Goal: Task Accomplishment & Management: Manage account settings

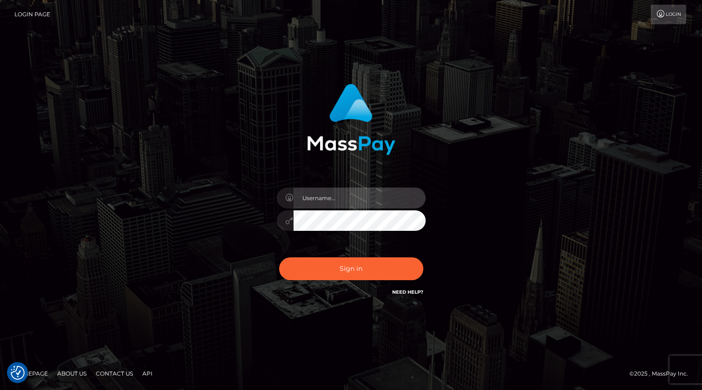
click at [346, 199] on input "text" at bounding box center [359, 197] width 132 height 21
type input "[PERSON_NAME].xcite"
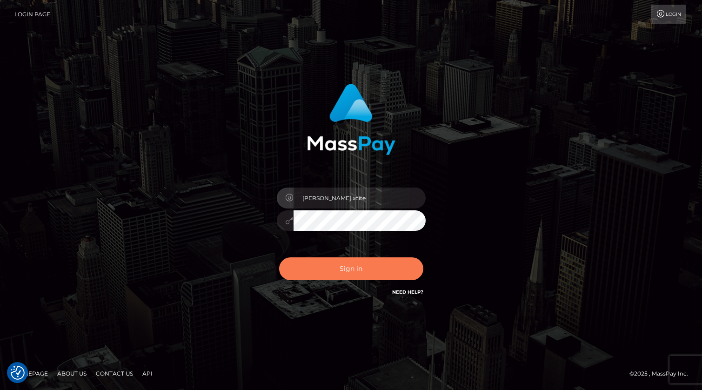
click at [385, 265] on button "Sign in" at bounding box center [351, 268] width 144 height 23
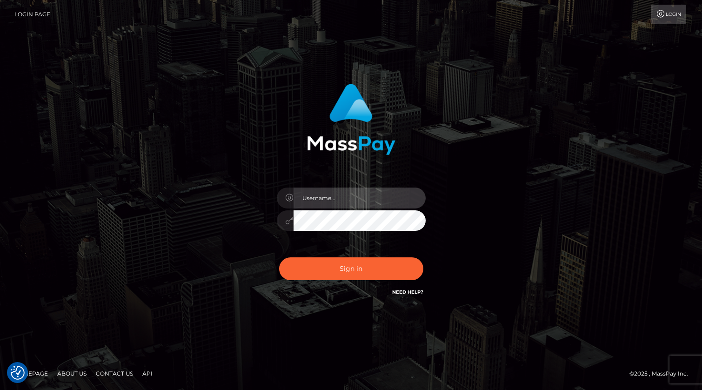
click at [351, 202] on input "text" at bounding box center [359, 197] width 132 height 21
type input "[PERSON_NAME].xcite"
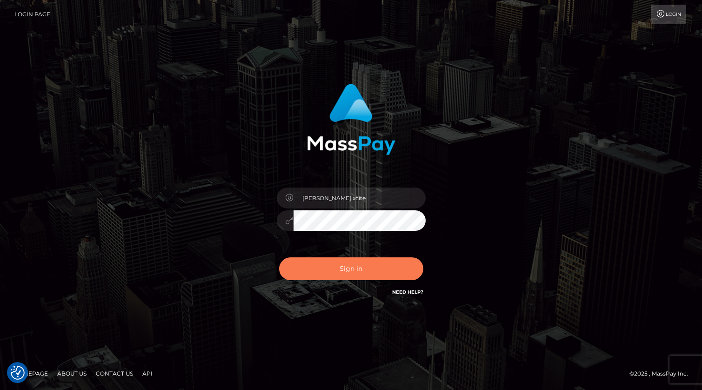
click at [350, 275] on button "Sign in" at bounding box center [351, 268] width 144 height 23
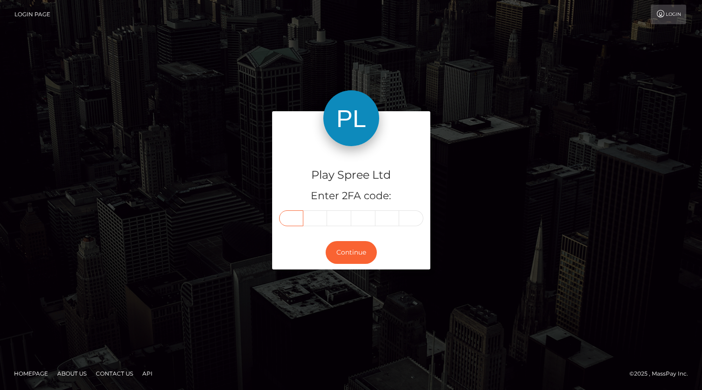
click at [296, 220] on input "text" at bounding box center [291, 218] width 24 height 16
type input "6"
type input "0"
type input "8"
type input "5"
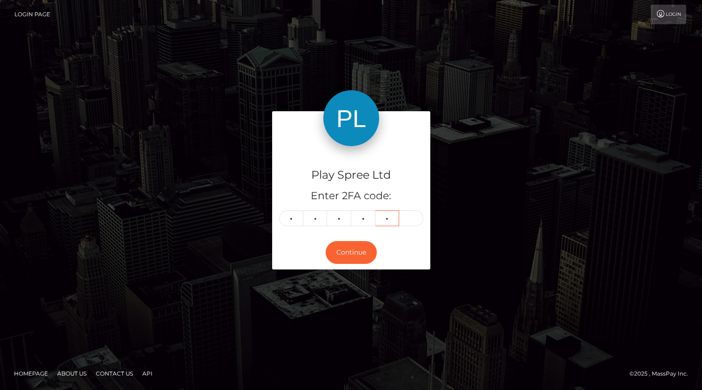
type input "8"
type input "7"
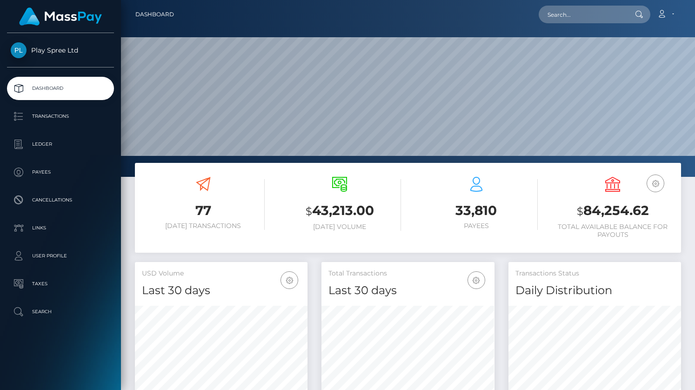
scroll to position [165, 173]
click at [639, 212] on h3 "$ 84,254.62" at bounding box center [613, 210] width 123 height 19
click at [639, 213] on h3 "$ 84,254.62" at bounding box center [613, 210] width 123 height 19
copy h3 "84,254.62"
